Goal: Information Seeking & Learning: Check status

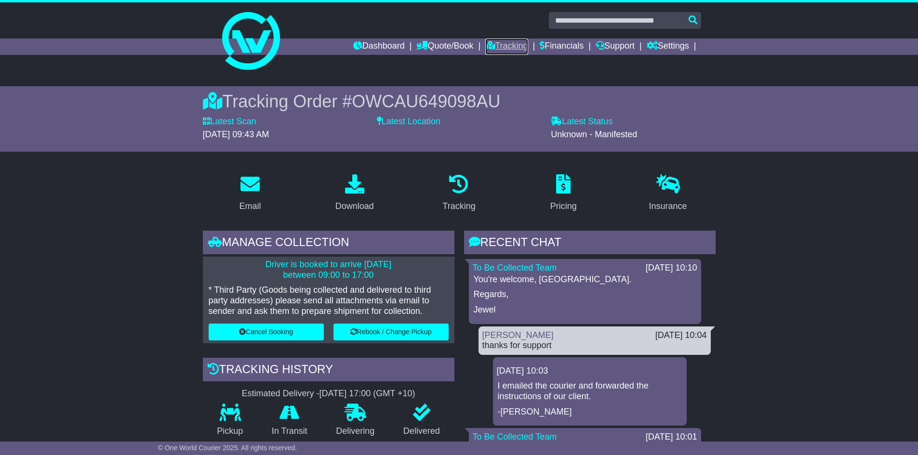
click at [499, 49] on link "Tracking" at bounding box center [506, 47] width 42 height 16
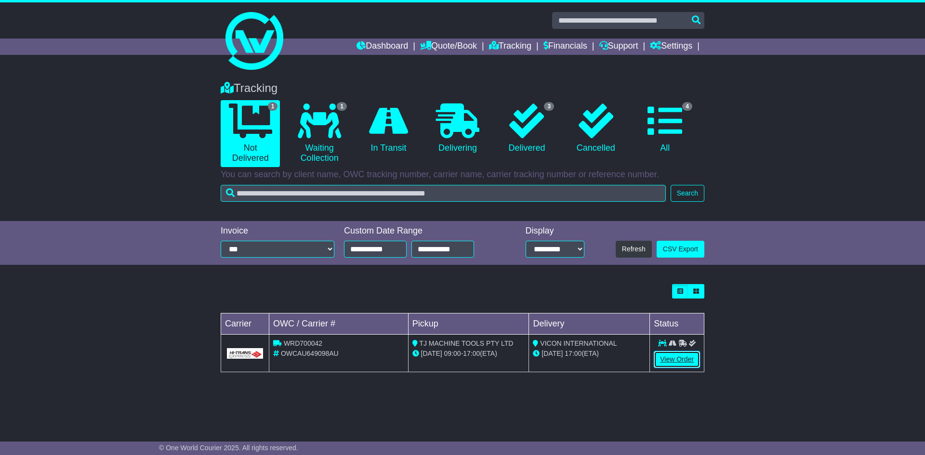
click at [661, 361] on link "View Order" at bounding box center [677, 359] width 46 height 17
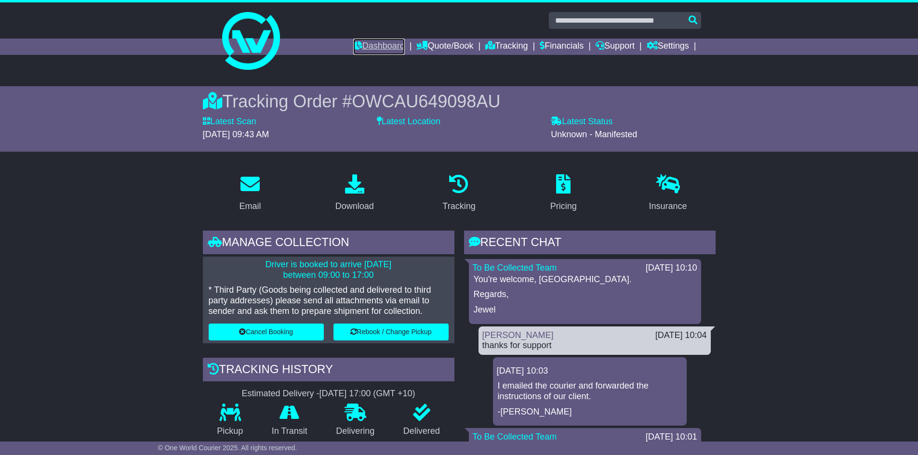
click at [367, 43] on link "Dashboard" at bounding box center [379, 47] width 52 height 16
